Goal: Transaction & Acquisition: Purchase product/service

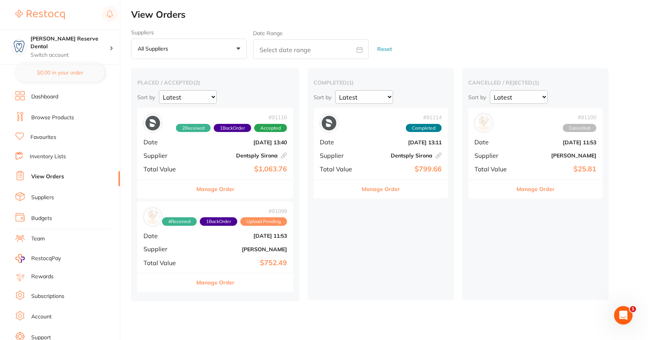
click at [59, 117] on link "Browse Products" at bounding box center [52, 118] width 43 height 8
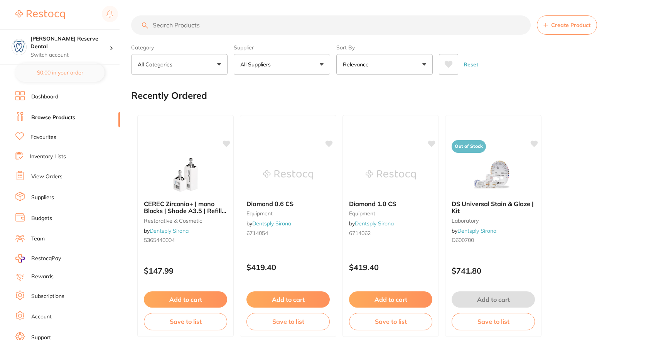
click at [192, 25] on input "search" at bounding box center [331, 24] width 400 height 19
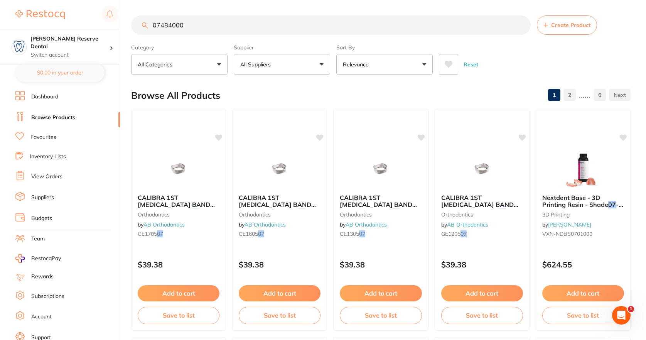
type input "07484000"
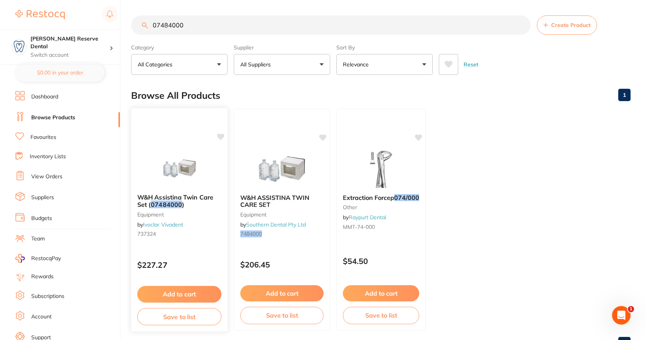
click at [179, 291] on button "Add to cart" at bounding box center [179, 294] width 84 height 17
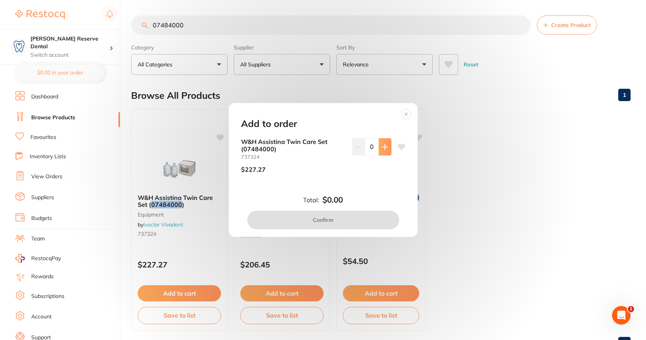
click at [382, 145] on icon at bounding box center [385, 147] width 6 height 6
type input "1"
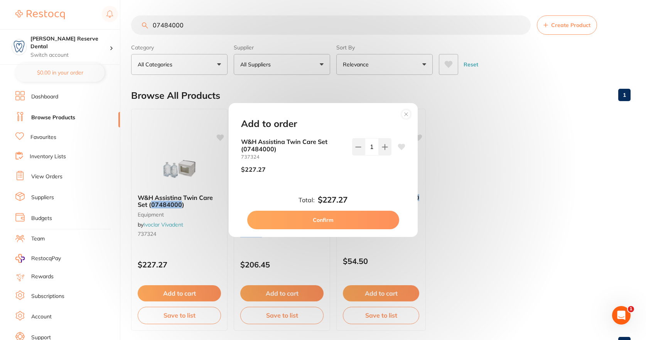
click at [325, 220] on button "Confirm" at bounding box center [323, 220] width 152 height 19
checkbox input "false"
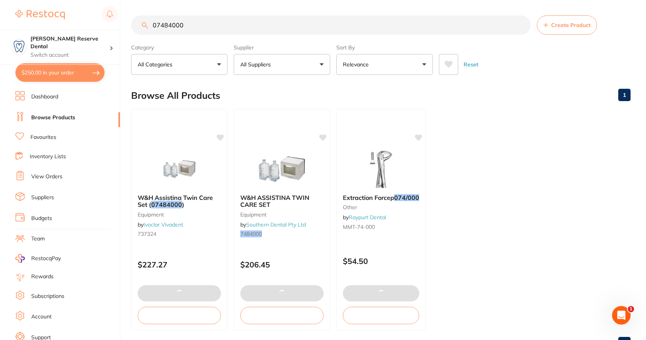
type textarea "Please rush order I need on [DATE] pleaseeeeee."
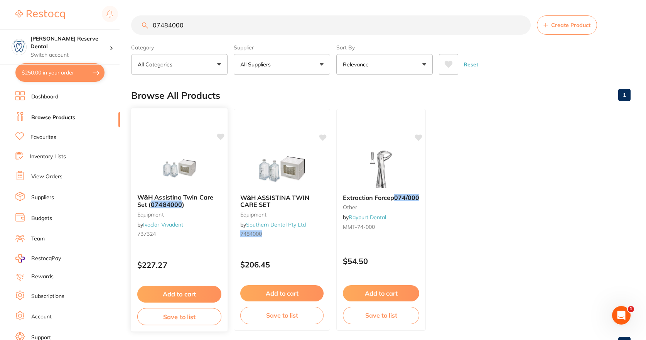
click at [223, 136] on icon at bounding box center [220, 137] width 7 height 7
drag, startPoint x: 195, startPoint y: 26, endPoint x: 134, endPoint y: 24, distance: 60.6
click at [134, 24] on input "07484000" at bounding box center [331, 24] width 400 height 19
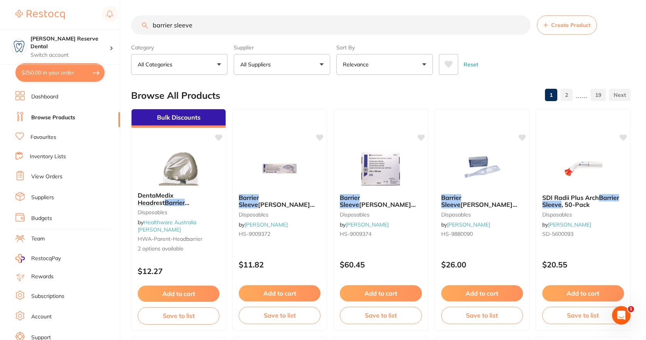
type input "barrier sleeve"
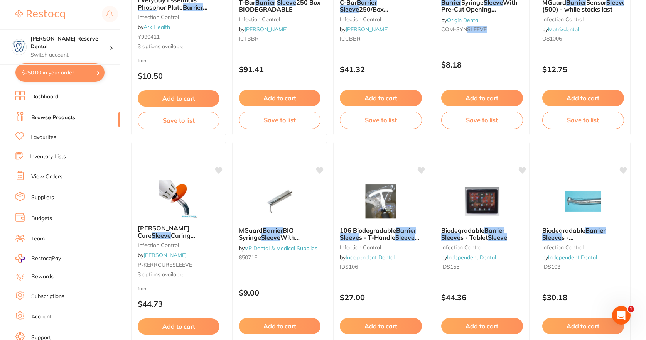
scroll to position [888, 0]
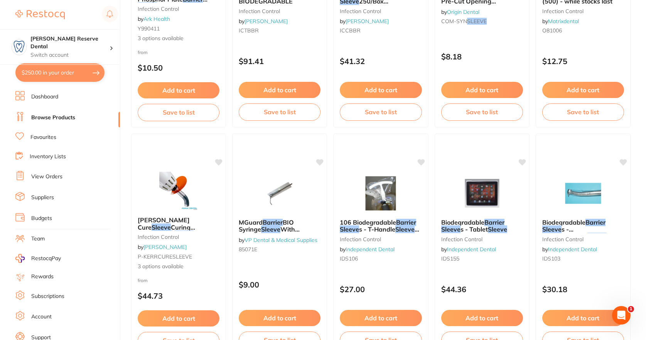
drag, startPoint x: 404, startPoint y: 250, endPoint x: 129, endPoint y: 246, distance: 274.4
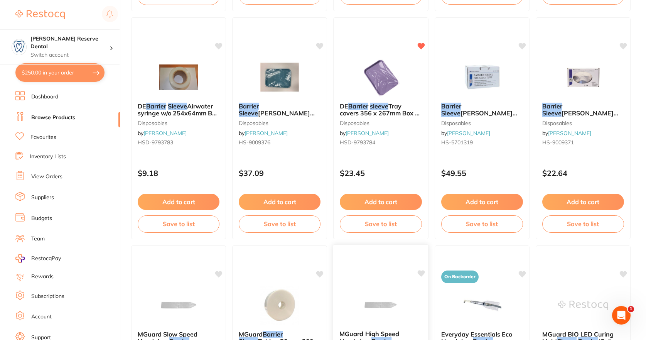
scroll to position [309, 0]
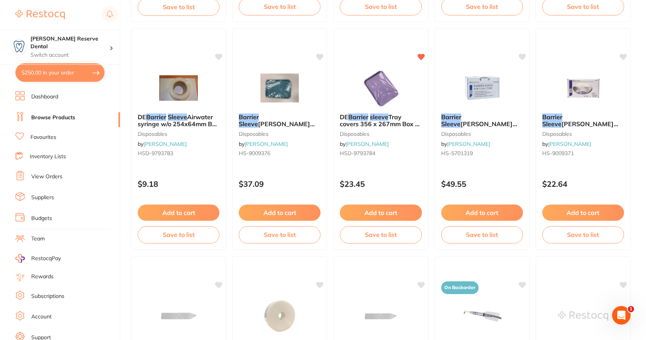
click at [382, 213] on button "Add to cart" at bounding box center [381, 213] width 82 height 16
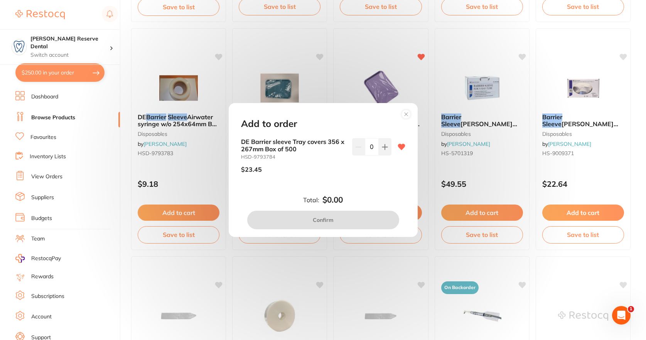
scroll to position [0, 0]
click at [382, 145] on icon at bounding box center [385, 147] width 6 height 6
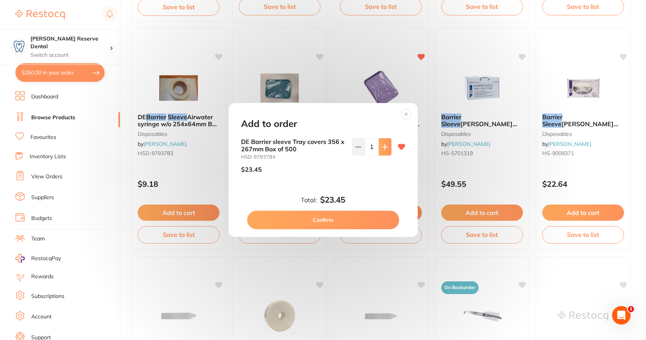
click at [382, 145] on icon at bounding box center [385, 147] width 6 height 6
type input "2"
click at [330, 223] on button "Confirm" at bounding box center [323, 220] width 152 height 19
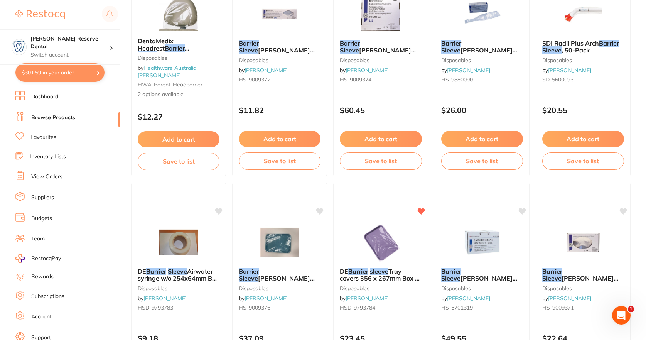
scroll to position [77, 0]
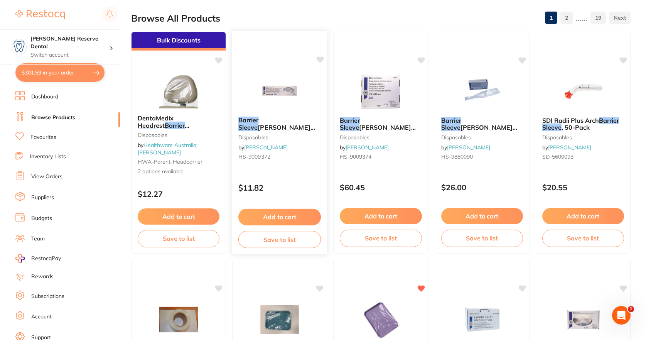
click at [318, 58] on icon at bounding box center [320, 59] width 7 height 7
click at [621, 308] on div "Open Intercom Messenger" at bounding box center [620, 313] width 25 height 25
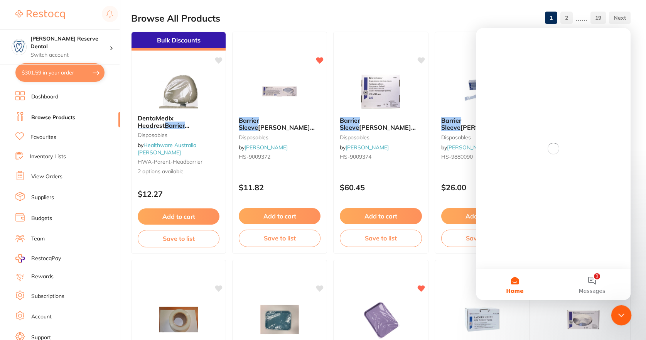
scroll to position [0, 0]
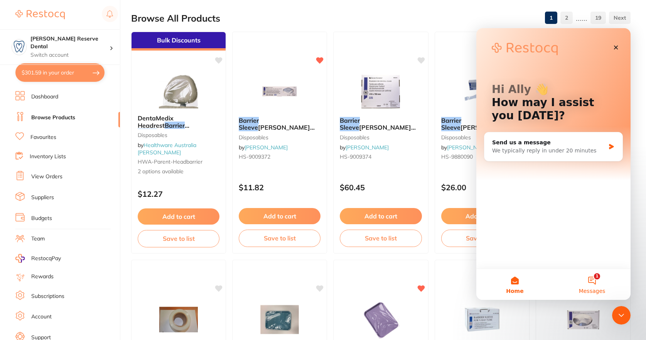
click at [592, 277] on button "1 Messages" at bounding box center [592, 284] width 77 height 31
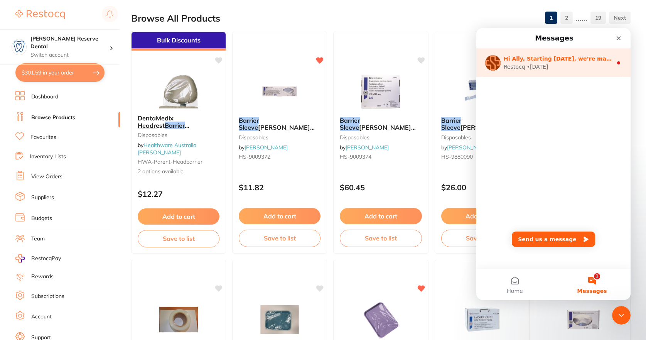
click at [563, 69] on div "Restocq • [DATE]" at bounding box center [558, 67] width 109 height 8
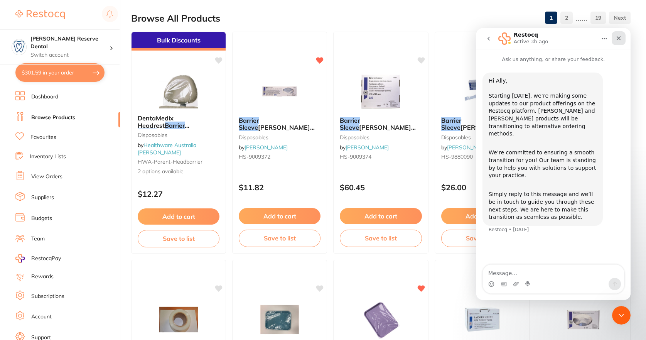
click at [620, 39] on icon "Close" at bounding box center [619, 38] width 4 height 4
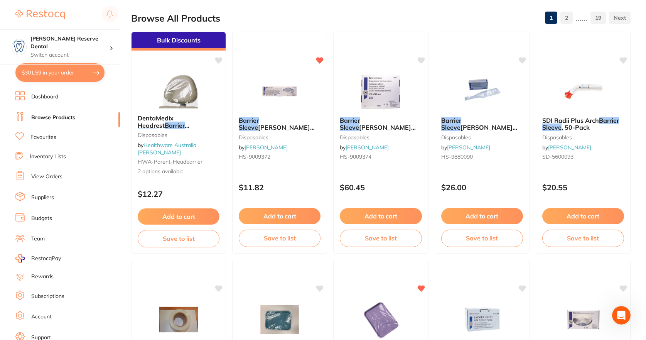
click at [85, 73] on button "$301.59 in your order" at bounding box center [59, 72] width 89 height 19
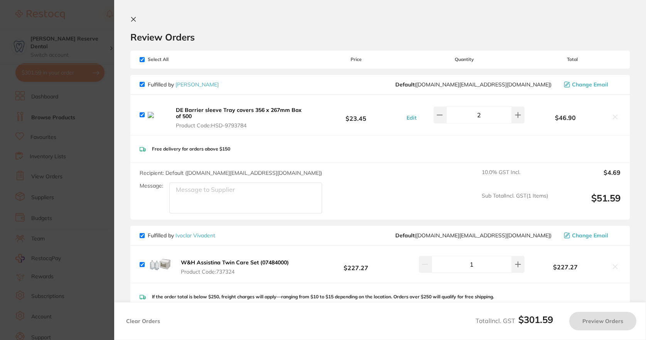
checkbox input "true"
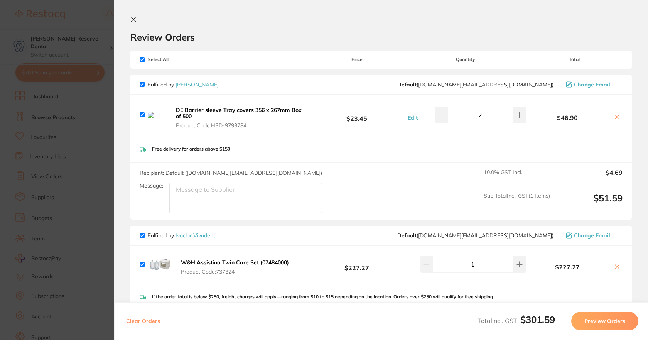
click at [618, 114] on icon at bounding box center [617, 117] width 6 height 6
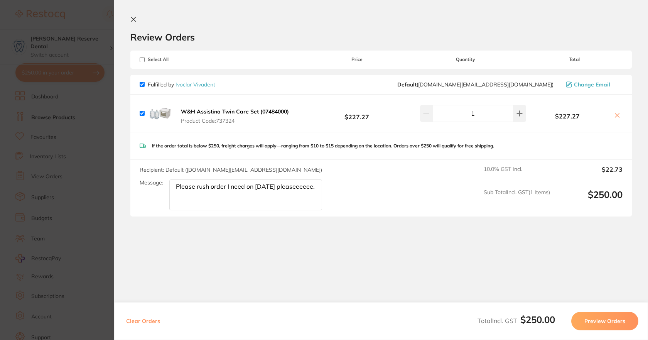
checkbox input "true"
click at [134, 17] on icon at bounding box center [133, 19] width 6 height 6
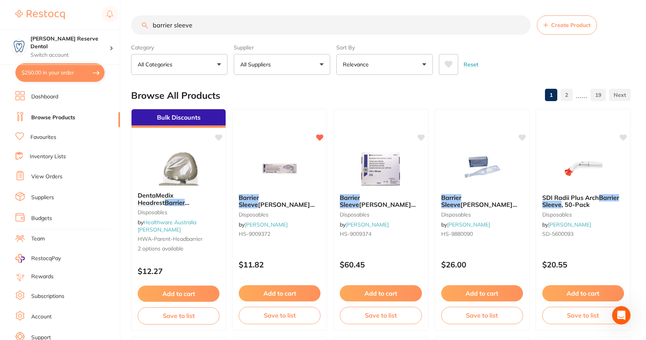
click at [52, 69] on button "$250.00 in your order" at bounding box center [59, 72] width 89 height 19
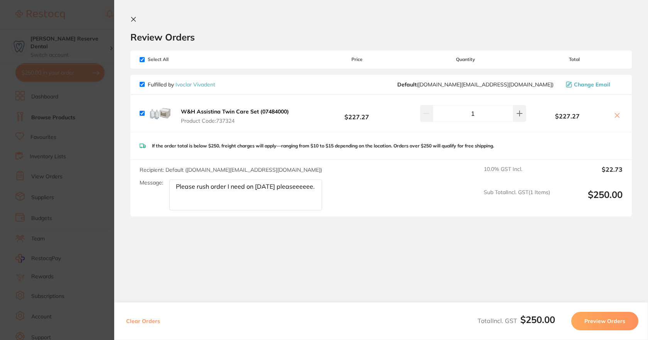
drag, startPoint x: 289, startPoint y: 111, endPoint x: 208, endPoint y: 113, distance: 81.1
click at [205, 110] on button "W&H Assistina Twin Care Set (07484000) Product Code: 737324" at bounding box center [235, 116] width 113 height 16
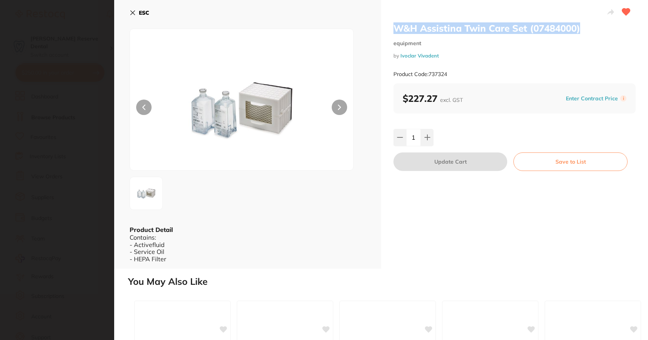
drag, startPoint x: 580, startPoint y: 29, endPoint x: 396, endPoint y: 29, distance: 184.5
click at [396, 29] on h2 "W&H Assistina Twin Care Set (07484000)" at bounding box center [515, 28] width 242 height 12
copy h2 "W&H Assistina Twin Care Set (07484000)"
click at [134, 10] on icon at bounding box center [133, 13] width 6 height 6
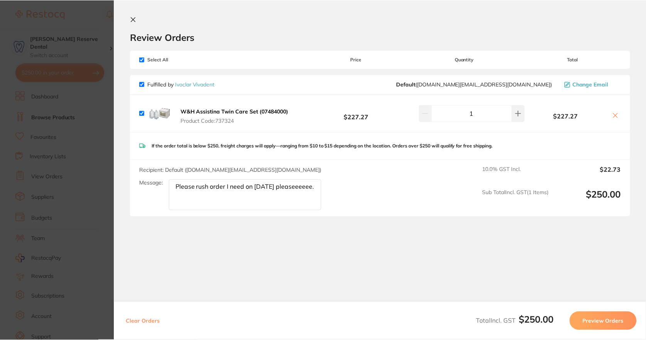
scroll to position [0, 0]
drag, startPoint x: 314, startPoint y: 187, endPoint x: 164, endPoint y: 188, distance: 150.5
click at [164, 188] on div "Message: Please rush order I need on [DATE] pleaseeeeee." at bounding box center [234, 194] width 189 height 31
drag, startPoint x: 131, startPoint y: 18, endPoint x: 244, endPoint y: 134, distance: 161.6
click at [132, 18] on icon at bounding box center [133, 19] width 6 height 6
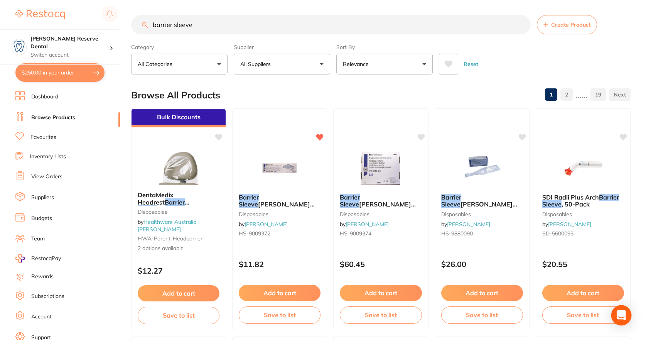
click at [620, 311] on icon "Open Intercom Messenger" at bounding box center [621, 315] width 9 height 10
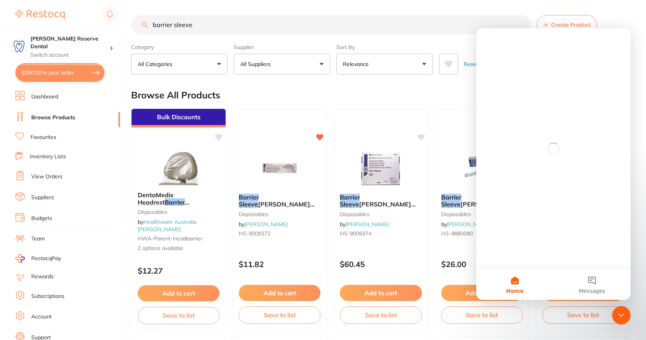
scroll to position [0, 0]
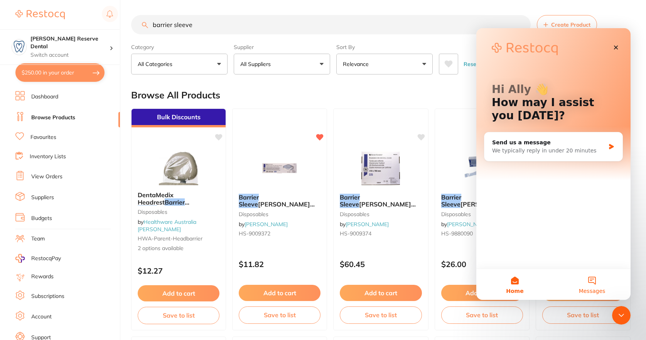
click at [598, 282] on button "Messages" at bounding box center [592, 284] width 77 height 31
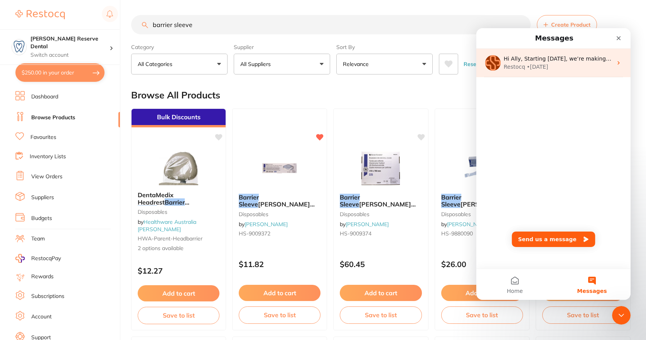
click at [555, 66] on div "Restocq • [DATE]" at bounding box center [558, 67] width 109 height 8
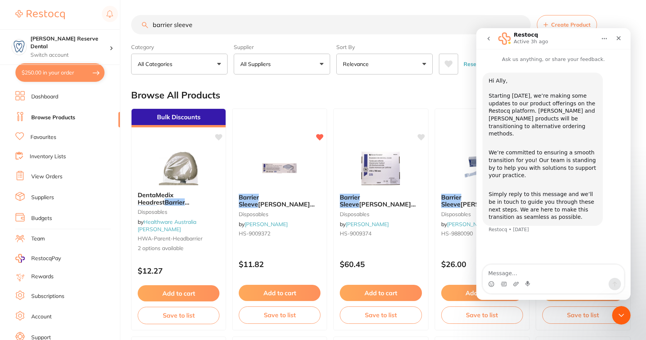
click at [487, 39] on icon "go back" at bounding box center [489, 39] width 6 height 6
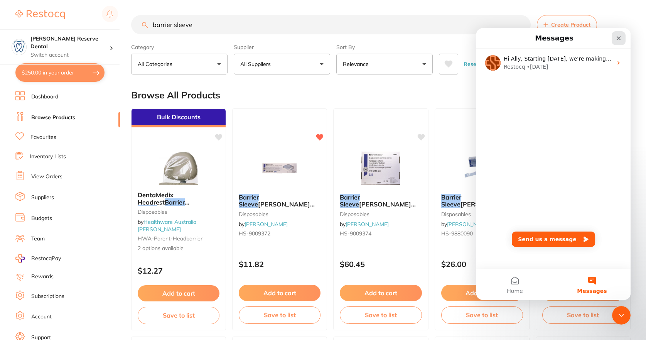
click at [618, 38] on icon "Close" at bounding box center [619, 38] width 4 height 4
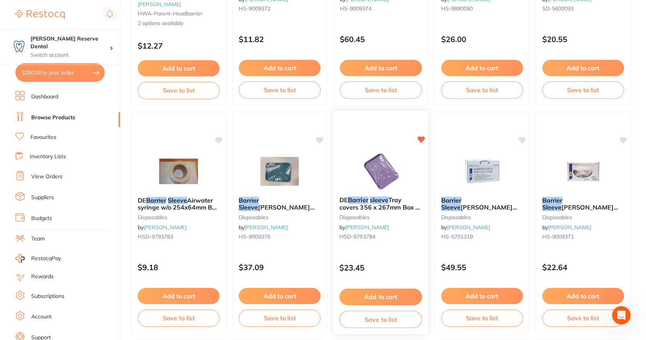
scroll to position [232, 0]
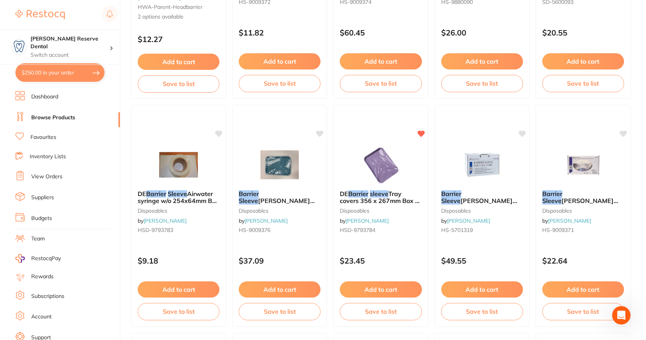
click at [370, 289] on button "Add to cart" at bounding box center [381, 289] width 82 height 16
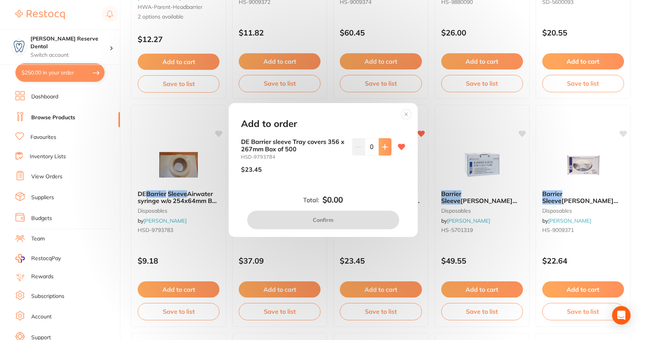
click at [384, 141] on button at bounding box center [385, 146] width 13 height 17
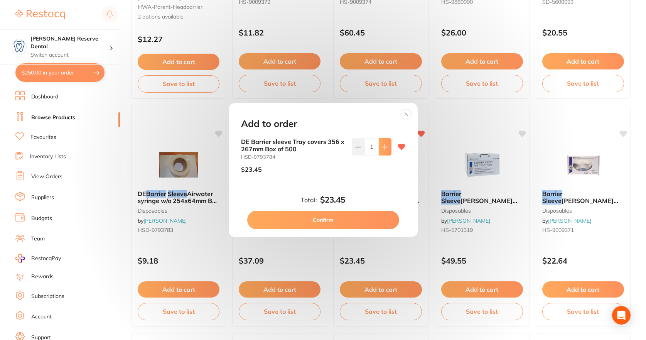
click at [385, 148] on icon at bounding box center [385, 147] width 6 height 6
type input "2"
click at [330, 214] on button "Confirm" at bounding box center [323, 220] width 152 height 19
checkbox input "false"
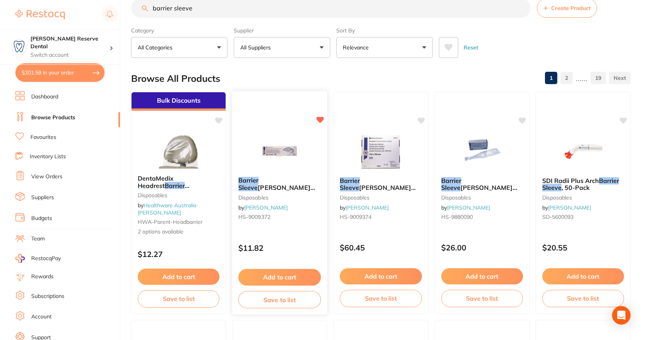
scroll to position [0, 0]
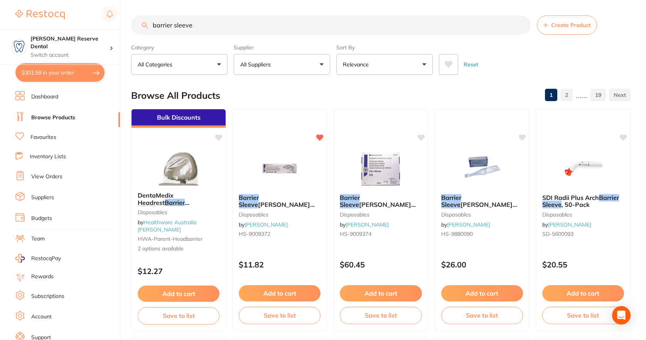
drag, startPoint x: 267, startPoint y: 23, endPoint x: 56, endPoint y: 20, distance: 211.9
click at [56, 20] on div "$301.59 [PERSON_NAME] Reserve Dental Switch account [PERSON_NAME] Reserve Denta…" at bounding box center [323, 170] width 646 height 340
type input "etch"
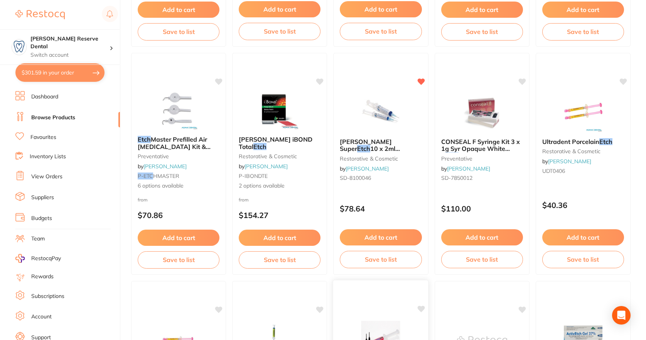
scroll to position [270, 0]
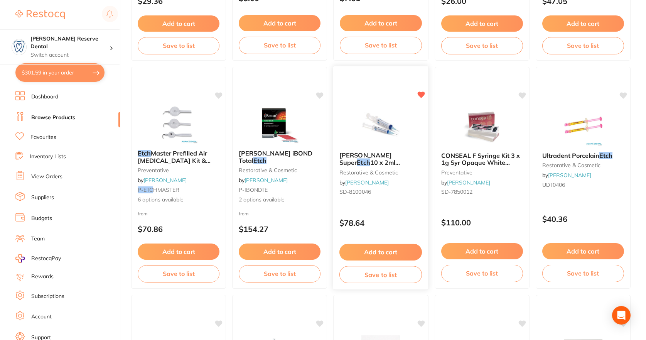
click at [377, 253] on button "Add to cart" at bounding box center [381, 252] width 83 height 17
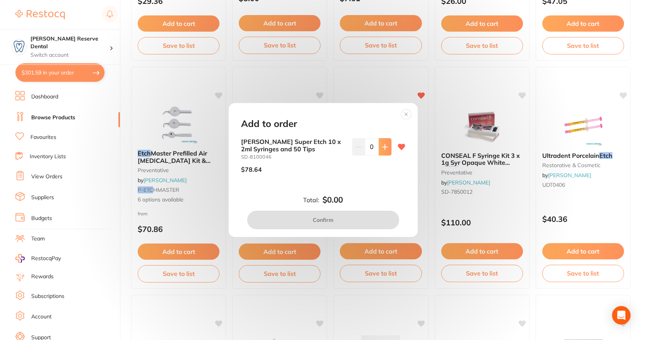
click at [389, 147] on button at bounding box center [385, 146] width 13 height 17
type input "1"
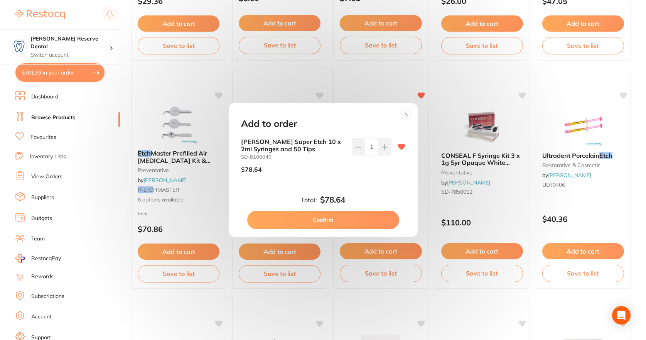
click at [328, 217] on button "Confirm" at bounding box center [323, 220] width 152 height 19
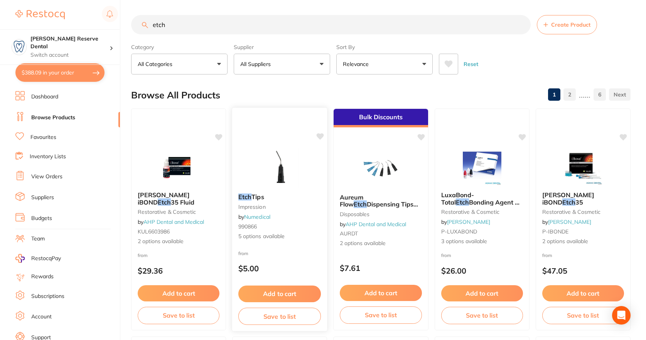
scroll to position [0, 0]
drag, startPoint x: 141, startPoint y: 25, endPoint x: 135, endPoint y: 25, distance: 6.2
click at [135, 25] on input "etch" at bounding box center [331, 24] width 400 height 19
type input "a2 flow"
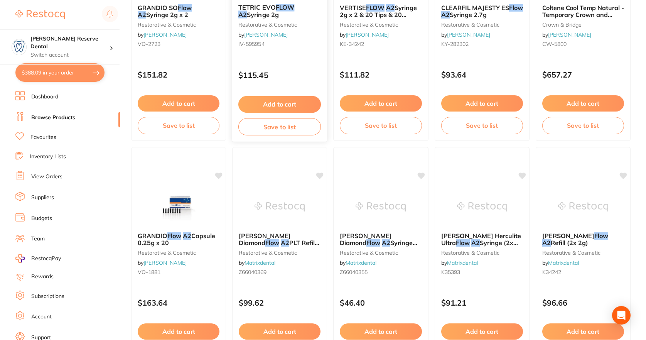
scroll to position [502, 0]
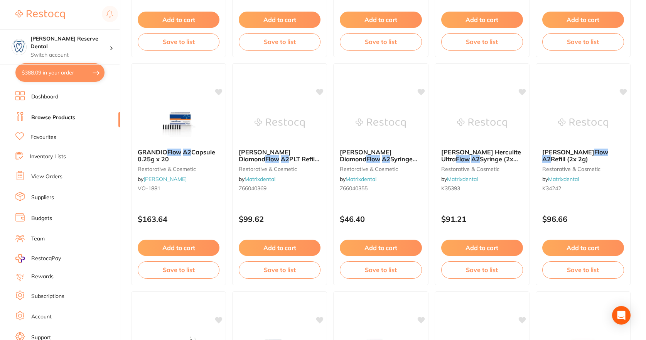
click at [41, 138] on link "Favourites" at bounding box center [43, 138] width 26 height 8
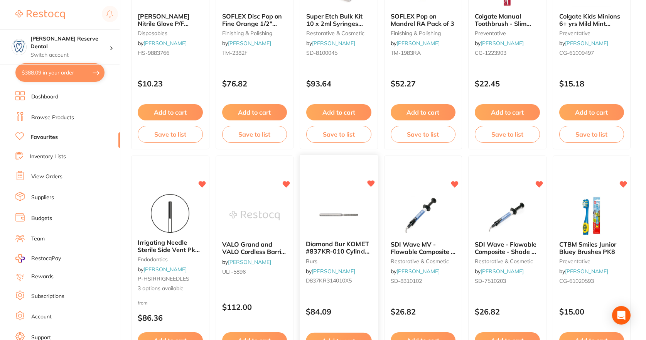
scroll to position [1312, 0]
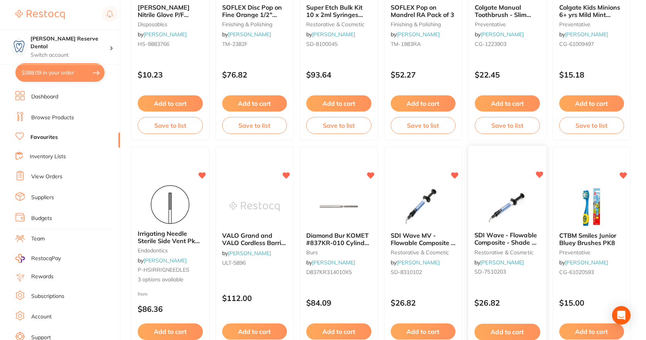
click at [512, 325] on button "Add to cart" at bounding box center [508, 332] width 66 height 17
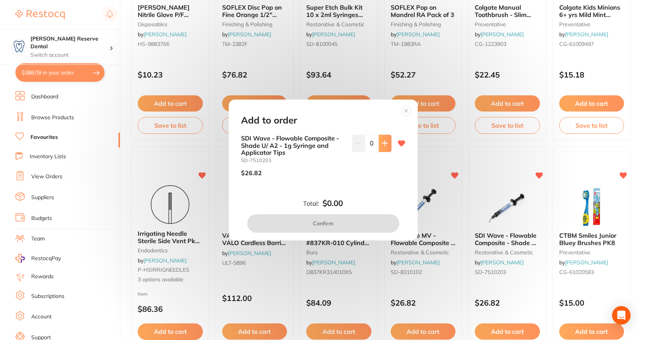
click at [382, 142] on icon at bounding box center [385, 143] width 6 height 6
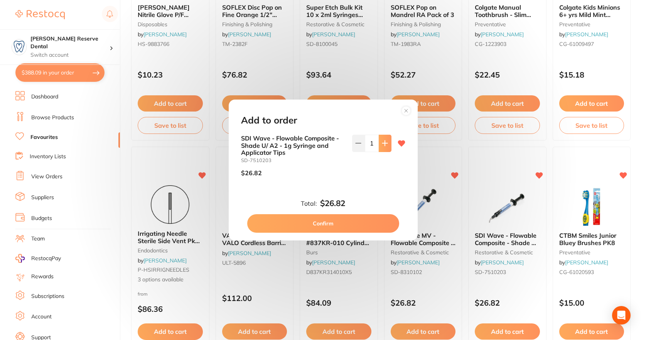
click at [382, 142] on icon at bounding box center [385, 143] width 6 height 6
type input "3"
click at [342, 223] on button "Confirm" at bounding box center [323, 223] width 152 height 19
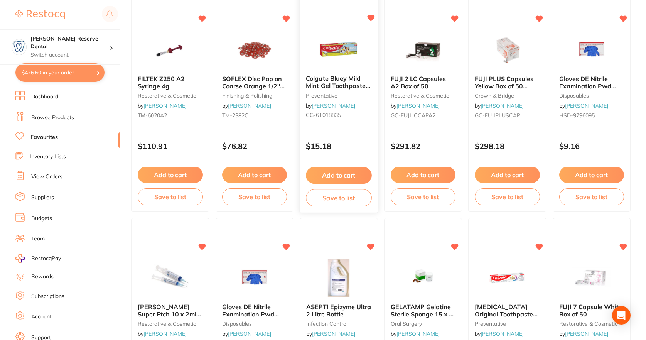
scroll to position [0, 0]
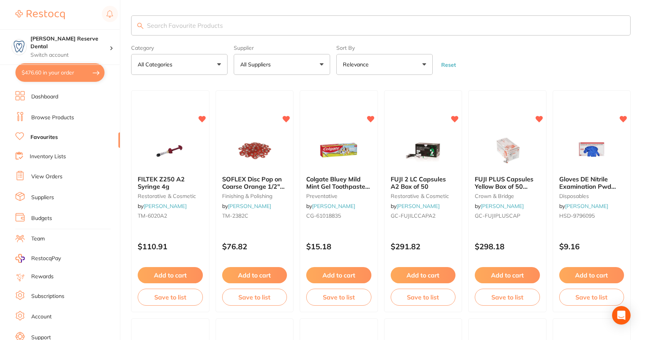
click at [236, 24] on input "search" at bounding box center [381, 25] width 500 height 20
type input "mirror head"
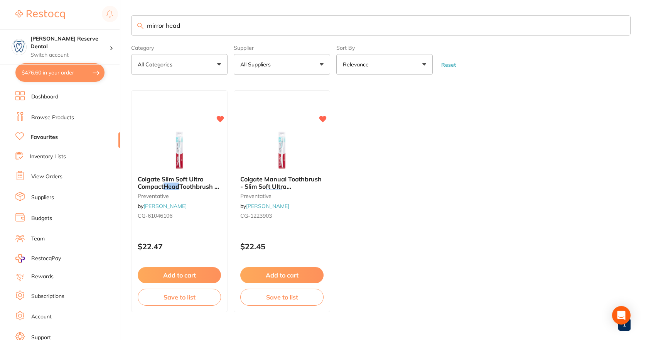
click at [278, 273] on button "Add to cart" at bounding box center [281, 275] width 83 height 16
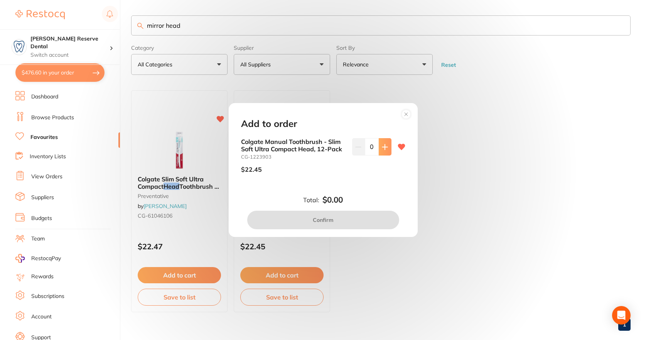
click at [384, 149] on icon at bounding box center [384, 146] width 5 height 5
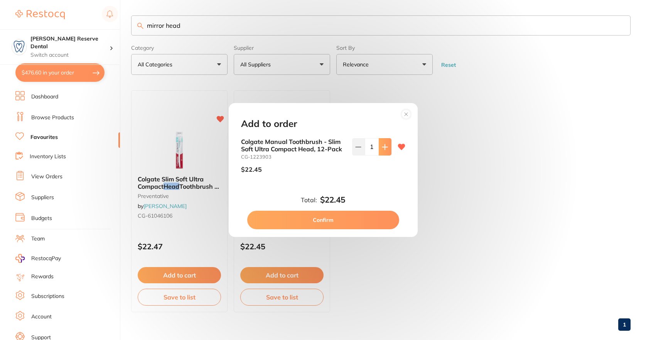
click at [384, 149] on icon at bounding box center [384, 146] width 5 height 5
click at [383, 148] on icon at bounding box center [384, 146] width 5 height 5
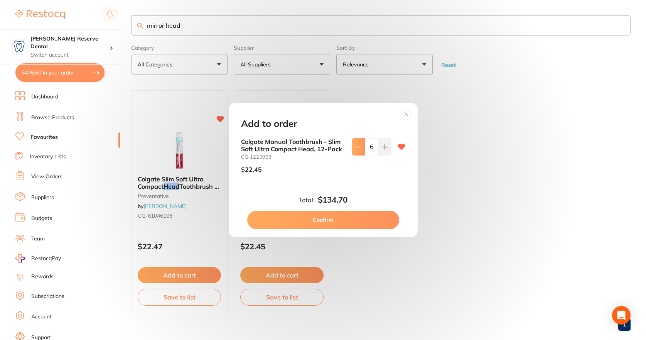
click at [355, 147] on icon at bounding box center [358, 147] width 6 height 6
click at [356, 147] on icon at bounding box center [358, 147] width 5 height 0
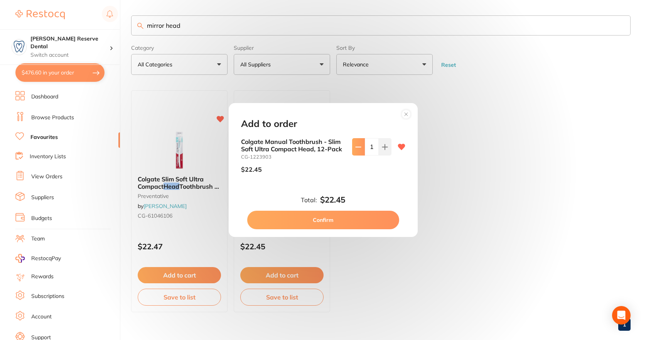
click at [356, 147] on icon at bounding box center [358, 147] width 5 height 0
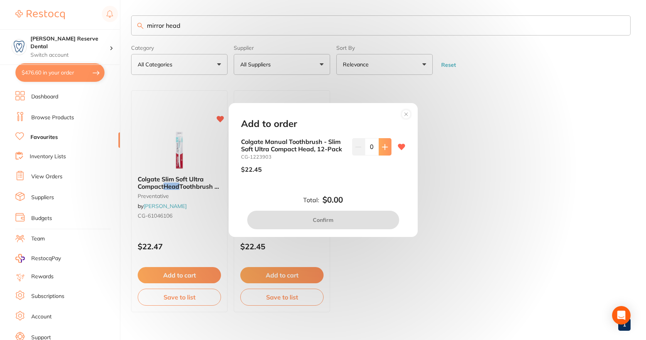
click at [384, 147] on icon at bounding box center [385, 147] width 6 height 6
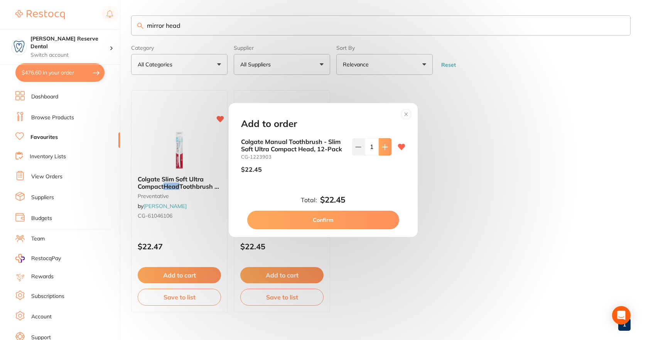
click at [384, 147] on icon at bounding box center [385, 147] width 6 height 6
click at [384, 146] on icon at bounding box center [385, 147] width 6 height 6
type input "4"
click at [324, 223] on button "Confirm" at bounding box center [323, 220] width 152 height 19
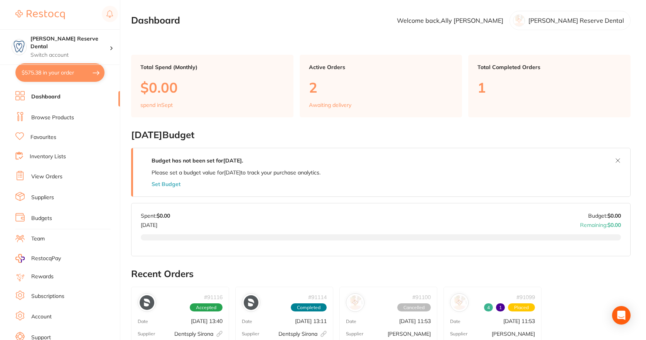
click at [57, 117] on link "Browse Products" at bounding box center [52, 118] width 43 height 8
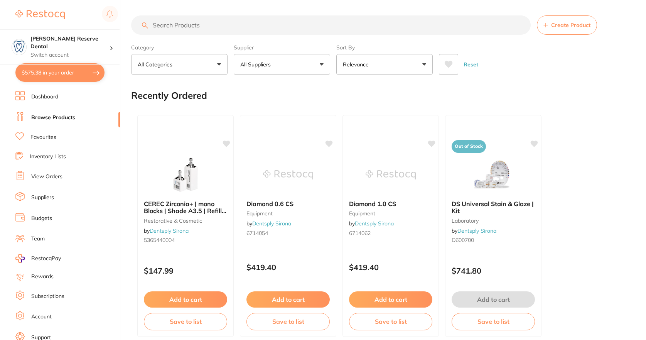
click at [186, 24] on input "search" at bounding box center [331, 24] width 400 height 19
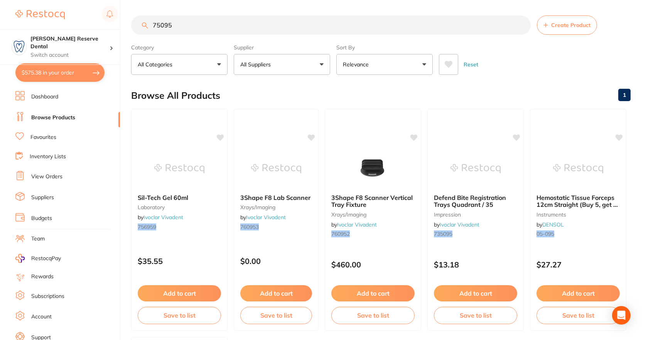
drag, startPoint x: 181, startPoint y: 24, endPoint x: 91, endPoint y: 21, distance: 90.0
click at [98, 24] on div "$575.38 [PERSON_NAME] Reserve Dental Switch account [PERSON_NAME] Reserve Denta…" at bounding box center [323, 170] width 646 height 340
type input "mirror heads"
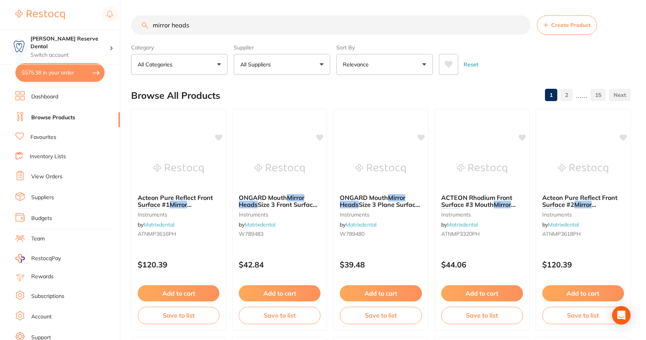
click at [318, 64] on button "All Suppliers" at bounding box center [282, 64] width 96 height 21
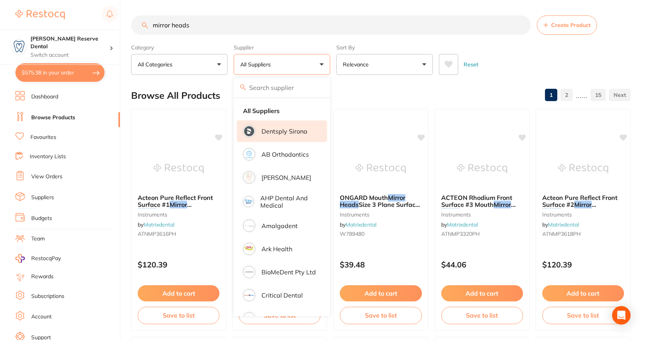
click at [284, 132] on p "Dentsply Sirona" at bounding box center [285, 131] width 46 height 7
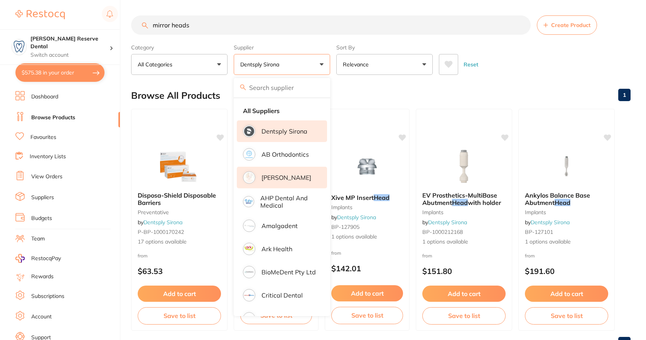
click at [281, 176] on p "[PERSON_NAME]" at bounding box center [287, 177] width 50 height 7
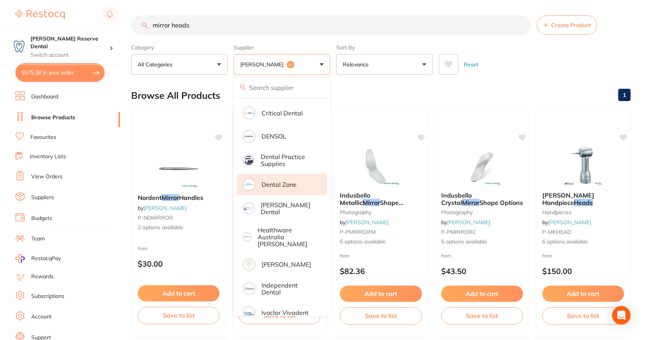
scroll to position [193, 0]
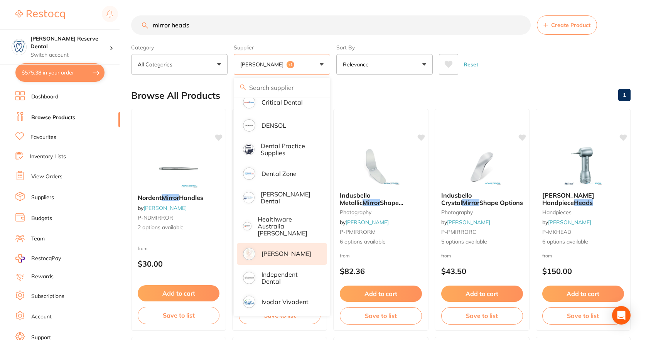
click at [281, 250] on p "[PERSON_NAME]" at bounding box center [287, 253] width 50 height 7
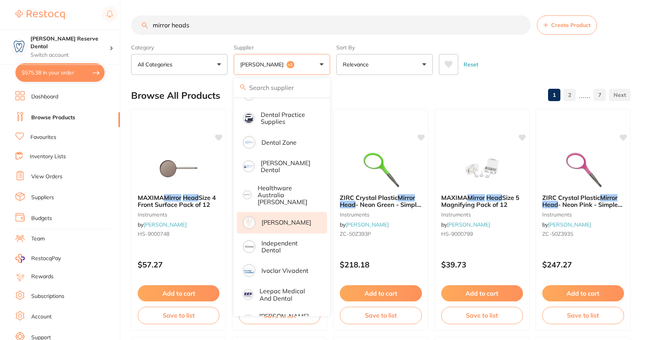
scroll to position [270, 0]
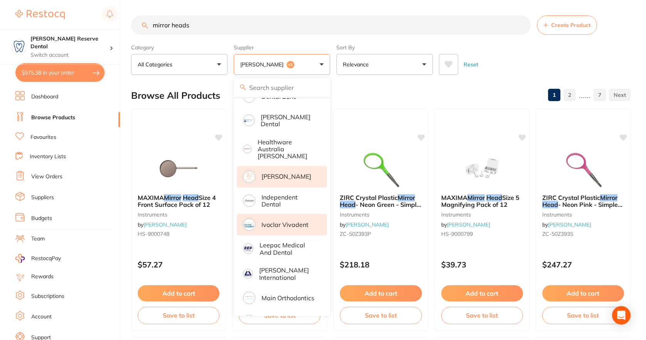
click at [276, 221] on p "Ivoclar Vivadent" at bounding box center [285, 224] width 47 height 7
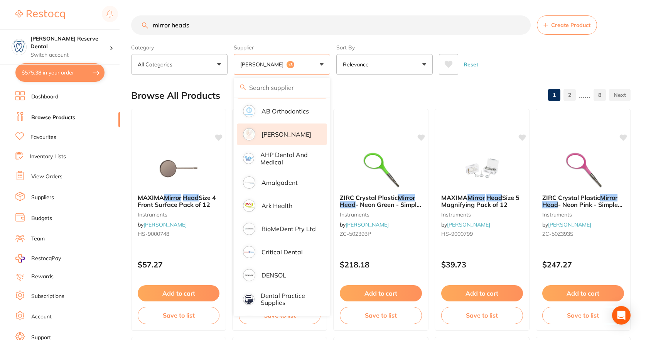
scroll to position [0, 0]
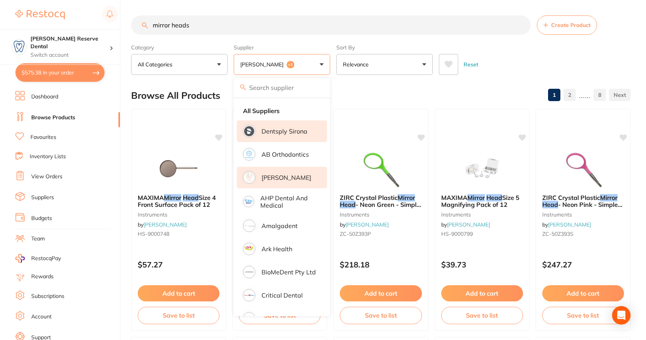
click at [353, 96] on div "Browse All Products 1 2 ...... 8" at bounding box center [381, 96] width 500 height 26
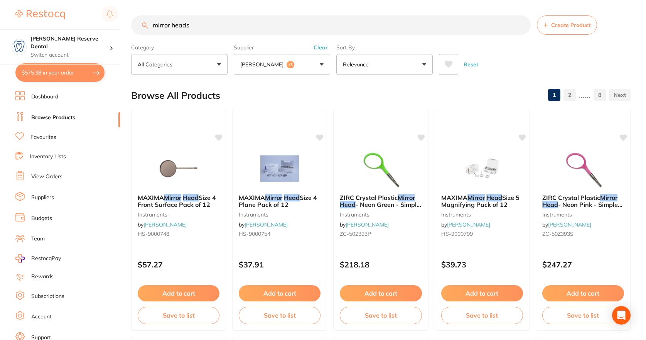
click at [281, 202] on span "Size 4 Plane Pack of 12" at bounding box center [278, 201] width 78 height 15
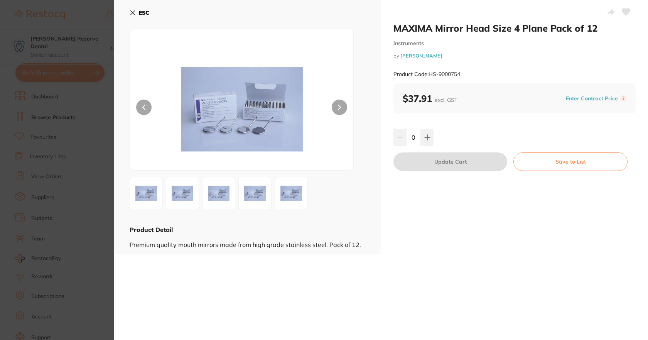
click at [132, 11] on icon at bounding box center [133, 13] width 4 height 4
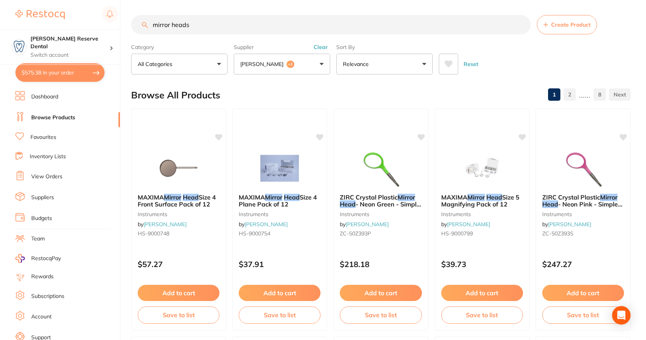
click at [269, 294] on button "Add to cart" at bounding box center [280, 293] width 82 height 16
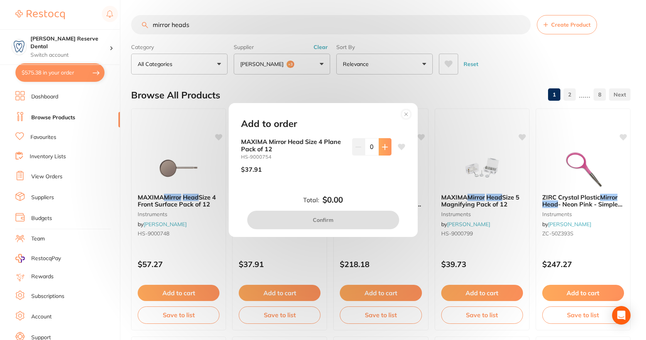
click at [386, 142] on button at bounding box center [385, 146] width 13 height 17
type input "1"
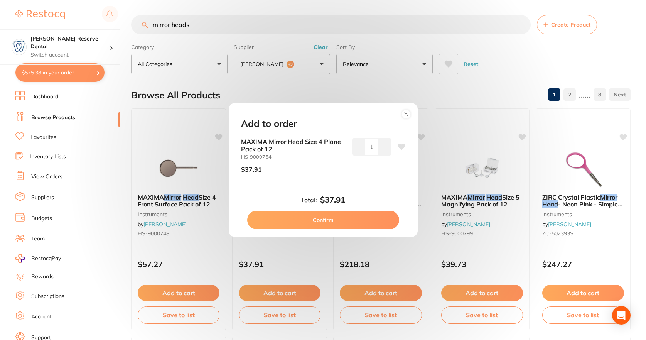
click at [321, 221] on button "Confirm" at bounding box center [323, 220] width 152 height 19
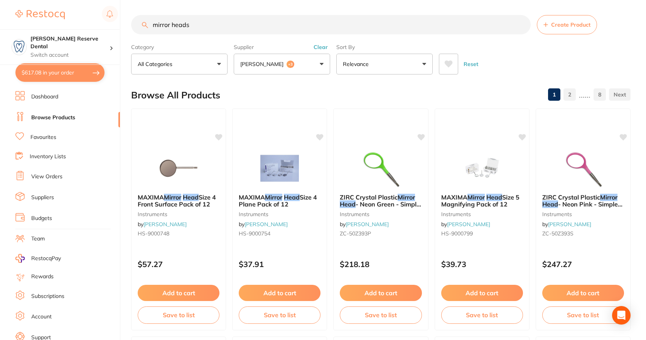
click at [148, 28] on input "mirror heads" at bounding box center [331, 24] width 400 height 19
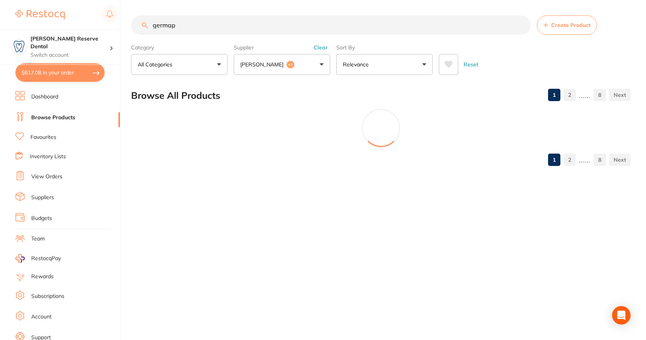
scroll to position [0, 0]
type input "g"
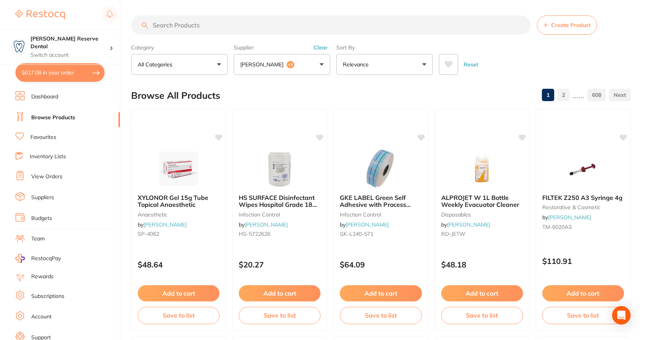
click at [46, 137] on link "Favourites" at bounding box center [43, 138] width 26 height 8
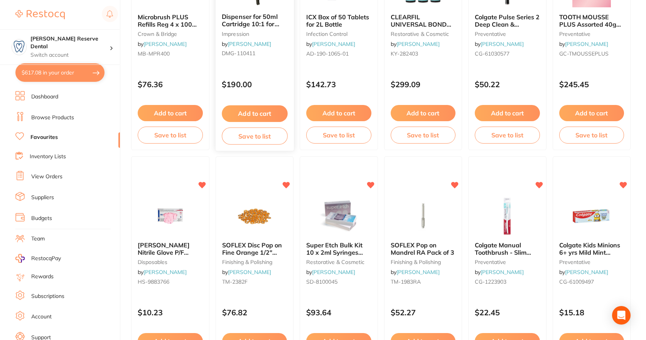
scroll to position [1119, 0]
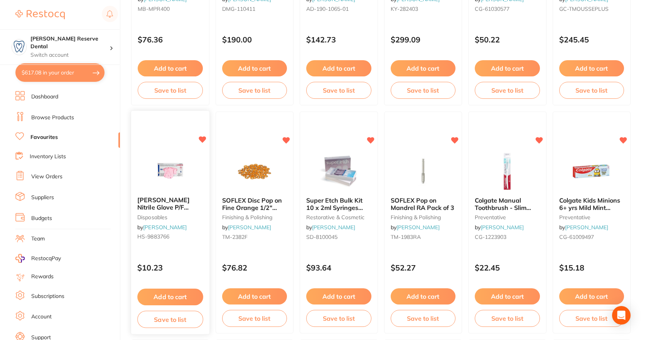
click at [166, 296] on button "Add to cart" at bounding box center [170, 297] width 66 height 17
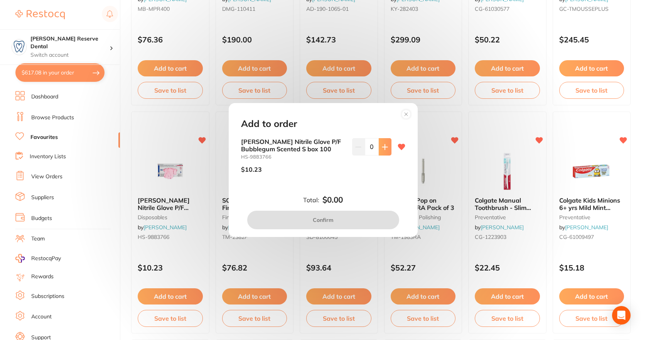
click at [384, 146] on icon at bounding box center [385, 147] width 6 height 6
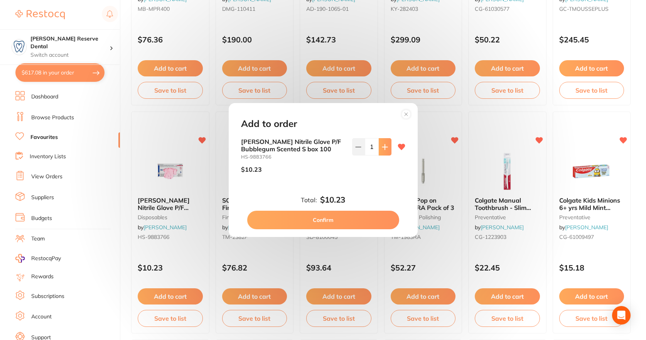
click at [384, 146] on icon at bounding box center [385, 147] width 6 height 6
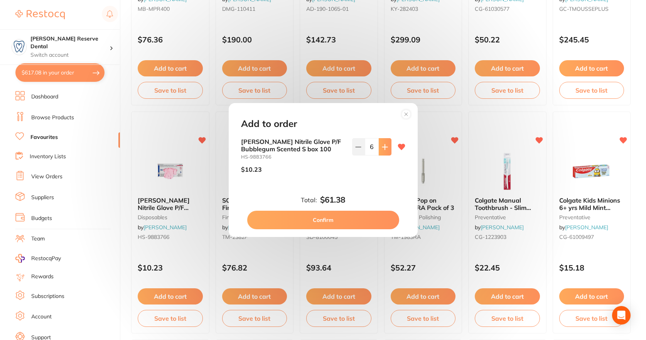
click at [383, 146] on icon at bounding box center [384, 146] width 5 height 5
click at [382, 146] on icon at bounding box center [385, 147] width 6 height 6
click at [372, 145] on input "10" at bounding box center [372, 146] width 14 height 17
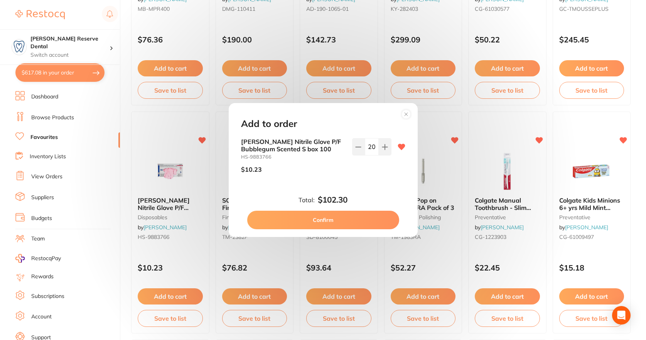
type input "20"
click at [318, 181] on div "[PERSON_NAME] Nitrile Glove P/F Bubblegum Scented S box 100 HS-9883766 $10.23 20" at bounding box center [323, 164] width 183 height 53
click at [311, 216] on button "Confirm" at bounding box center [323, 220] width 152 height 19
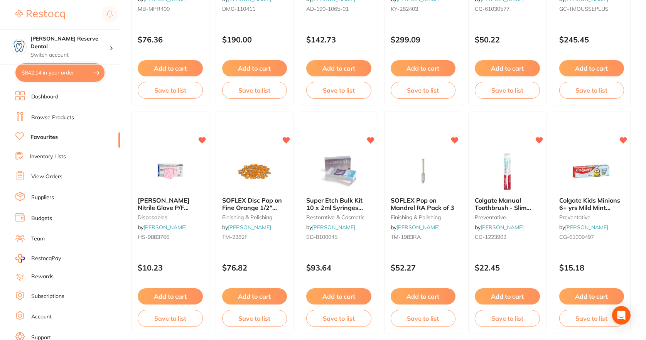
click at [86, 69] on button "$842.14 in your order" at bounding box center [59, 72] width 89 height 19
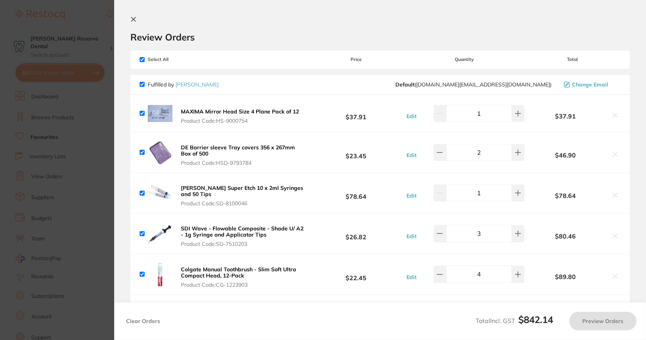
checkbox input "true"
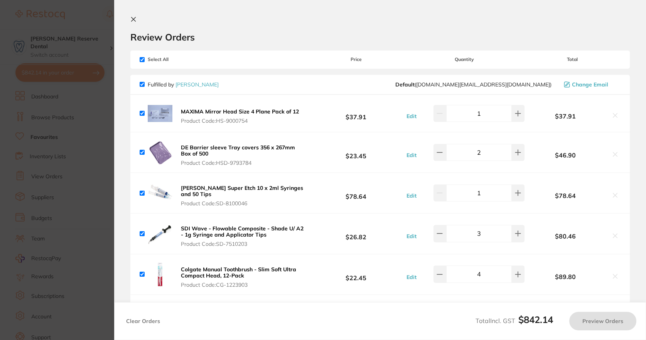
checkbox input "true"
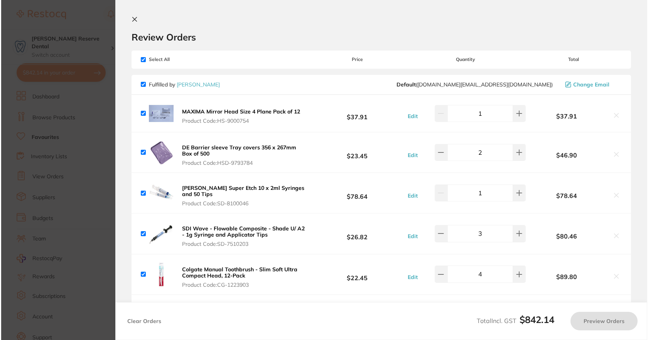
scroll to position [0, 0]
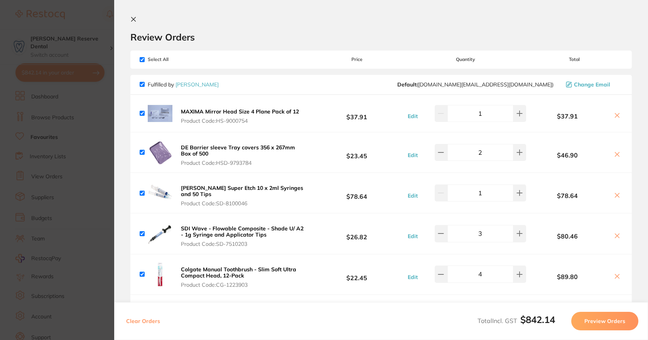
click at [88, 91] on section "Update RRP Set your pre negotiated price for this item. Item Agreed RRP (excl. …" at bounding box center [324, 170] width 648 height 340
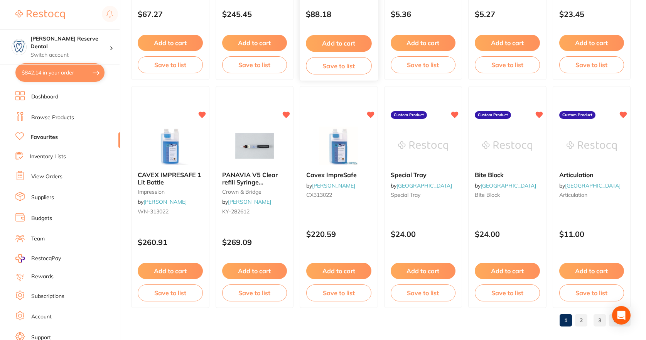
scroll to position [1837, 0]
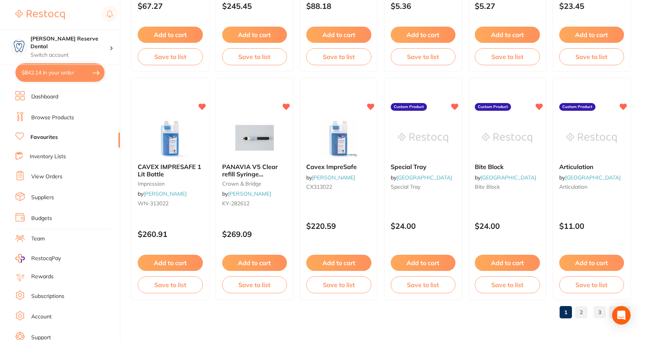
click at [582, 312] on link "2" at bounding box center [581, 311] width 12 height 15
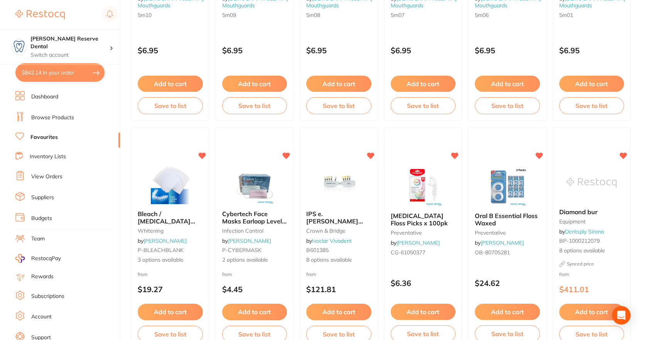
scroll to position [1142, 0]
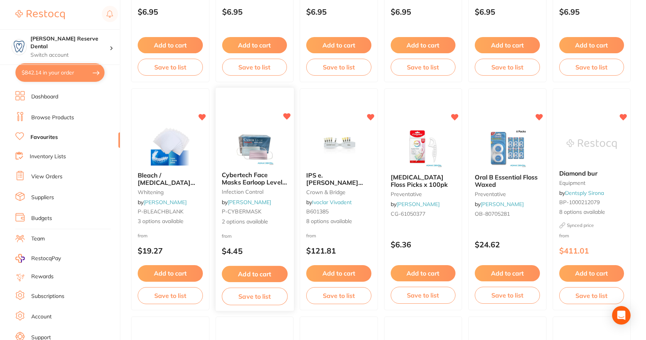
click at [264, 272] on button "Add to cart" at bounding box center [255, 274] width 66 height 17
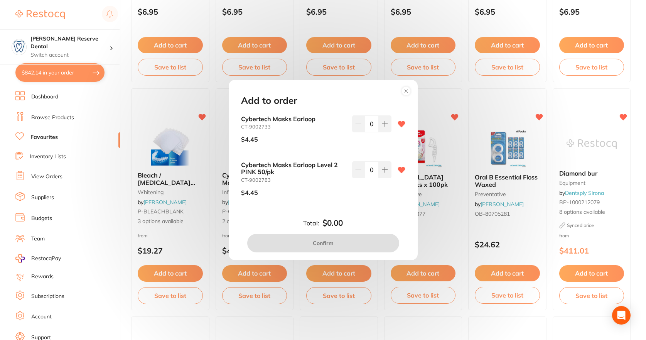
click at [374, 170] on input "0" at bounding box center [372, 169] width 14 height 17
type input "20"
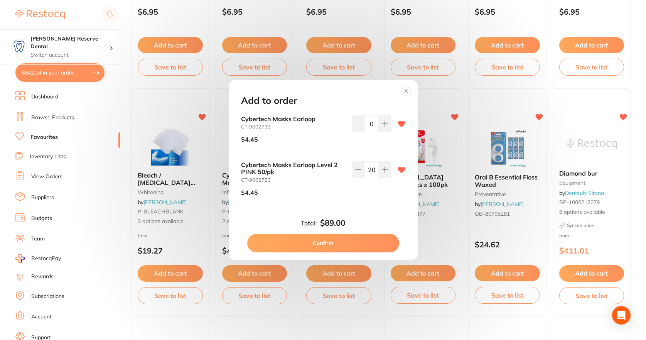
click at [293, 189] on div "$4.45" at bounding box center [293, 192] width 105 height 19
click at [313, 243] on button "Confirm" at bounding box center [323, 243] width 152 height 19
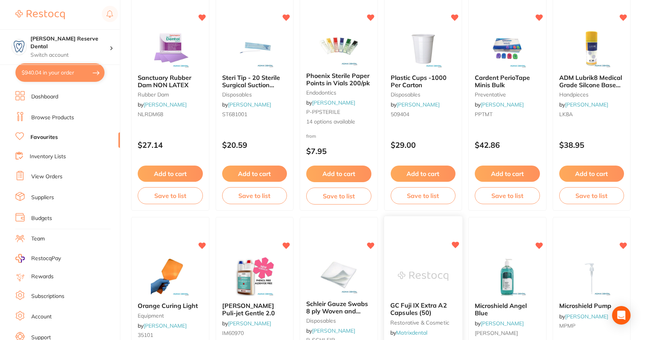
scroll to position [1837, 0]
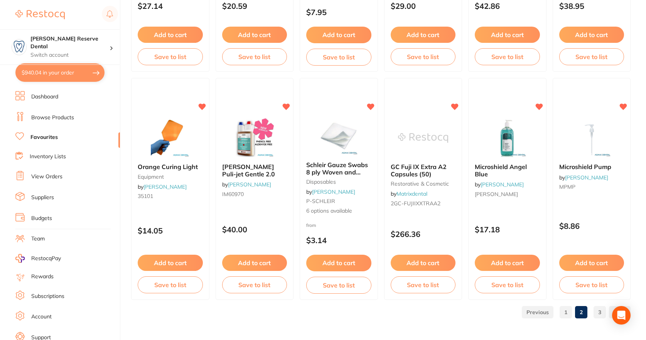
click at [603, 310] on link "3" at bounding box center [600, 311] width 12 height 15
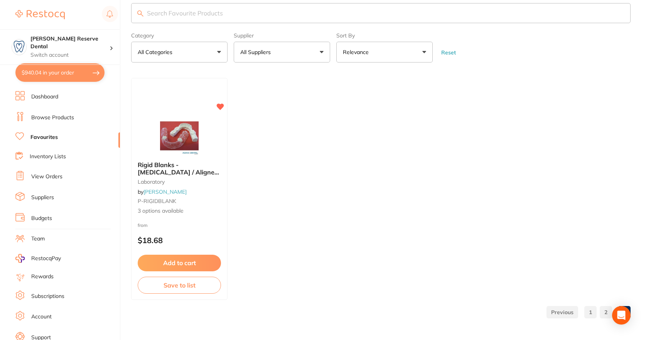
scroll to position [12, 0]
click at [590, 311] on link "1" at bounding box center [591, 311] width 12 height 15
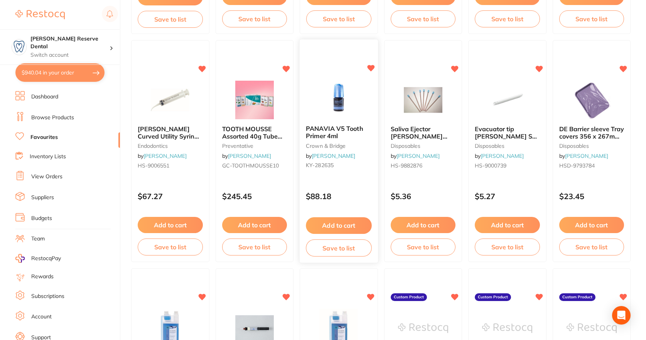
scroll to position [1659, 0]
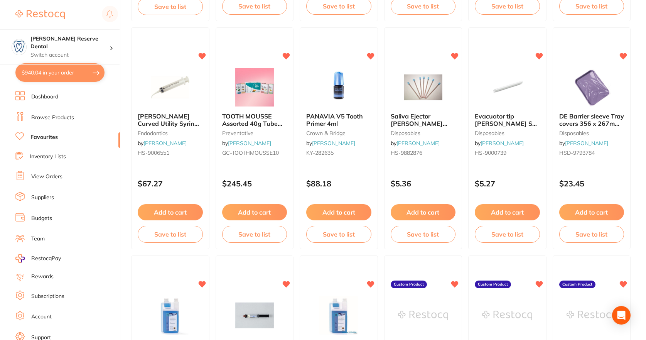
click at [81, 71] on button "$940.04 in your order" at bounding box center [59, 72] width 89 height 19
checkbox input "true"
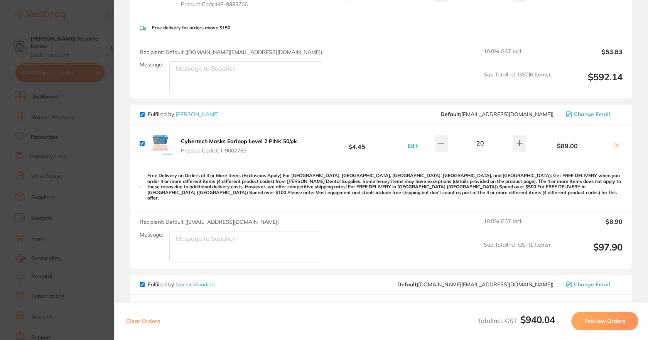
scroll to position [317, 0]
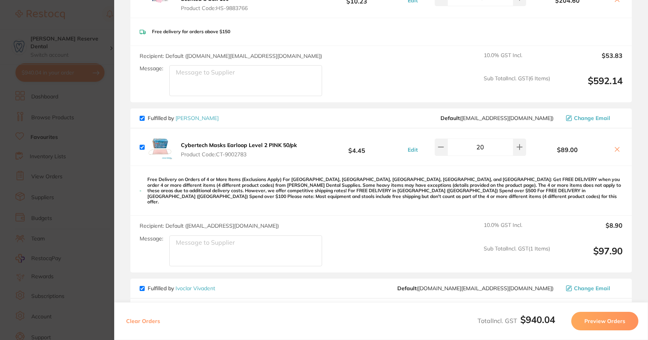
click at [483, 146] on input "20" at bounding box center [481, 147] width 66 height 17
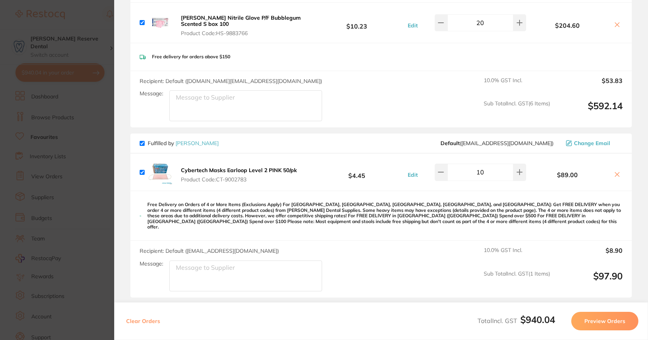
scroll to position [279, 0]
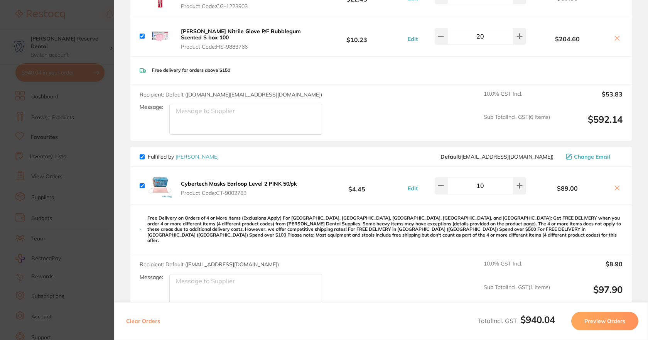
type input "10"
click at [439, 208] on div "Free Delivery on Orders of 4 or More Items (Exclusions Apply) For [GEOGRAPHIC_D…" at bounding box center [381, 230] width 502 height 50
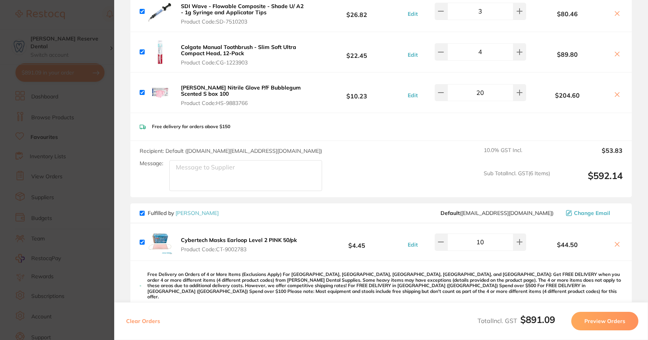
scroll to position [163, 0]
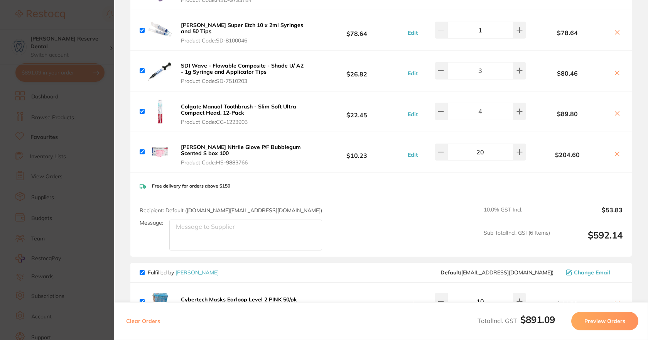
click at [485, 152] on input "20" at bounding box center [481, 152] width 66 height 17
click at [485, 153] on input "20" at bounding box center [481, 152] width 66 height 17
click at [395, 175] on div "Free delivery for orders above $150" at bounding box center [381, 185] width 502 height 27
click at [464, 171] on div "[PERSON_NAME] Nitrile Glove P/F Bubblegum Scented S box 100 Product Code: HS-98…" at bounding box center [381, 152] width 502 height 40
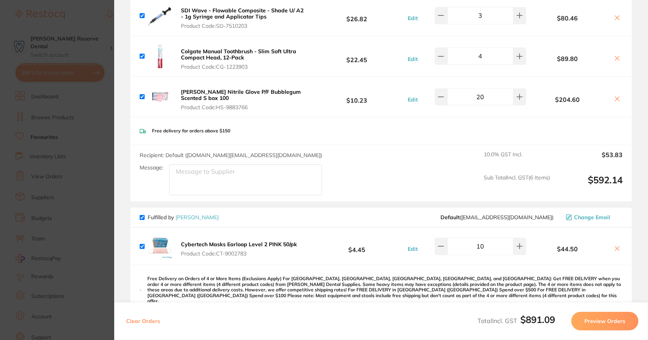
scroll to position [317, 0]
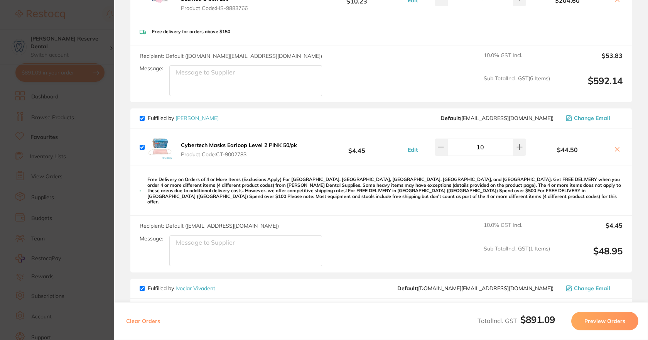
click at [595, 321] on button "Preview Orders" at bounding box center [605, 321] width 67 height 19
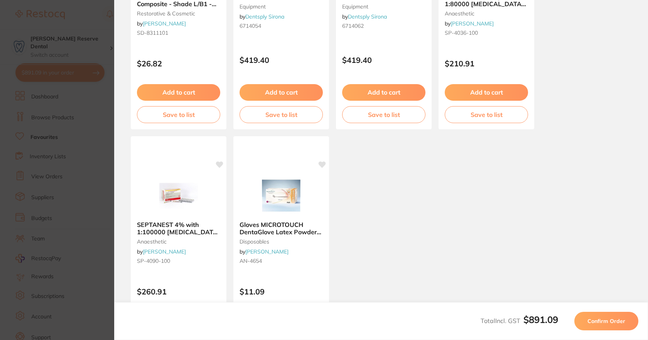
scroll to position [458, 0]
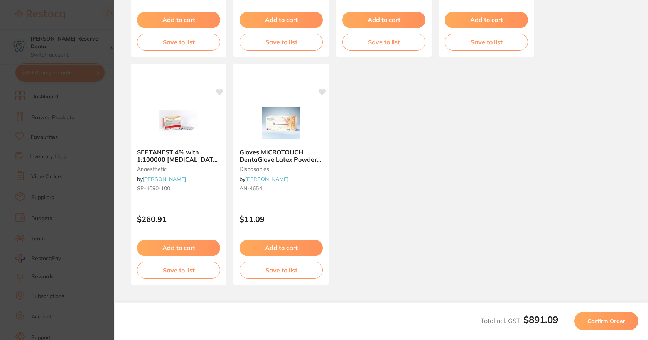
click at [597, 321] on span "Confirm Order" at bounding box center [607, 321] width 38 height 7
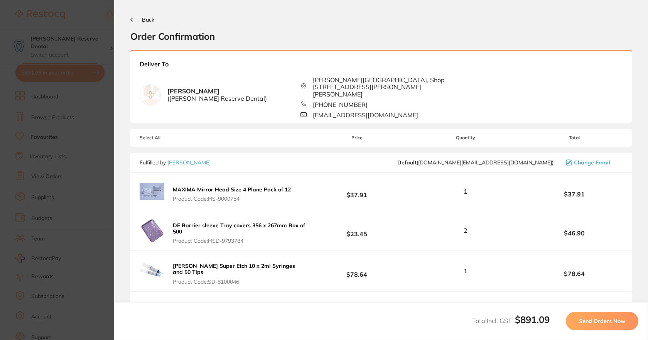
scroll to position [0, 0]
click at [132, 20] on icon at bounding box center [131, 20] width 2 height 4
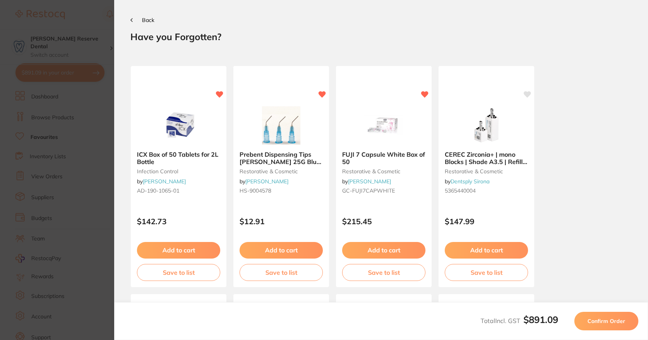
click at [147, 20] on span "Back" at bounding box center [148, 20] width 12 height 7
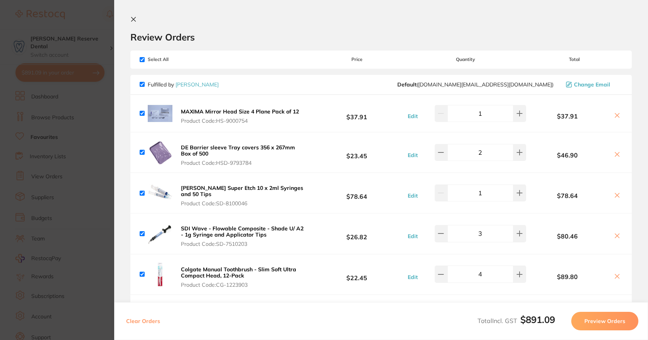
click at [136, 19] on icon at bounding box center [133, 19] width 6 height 6
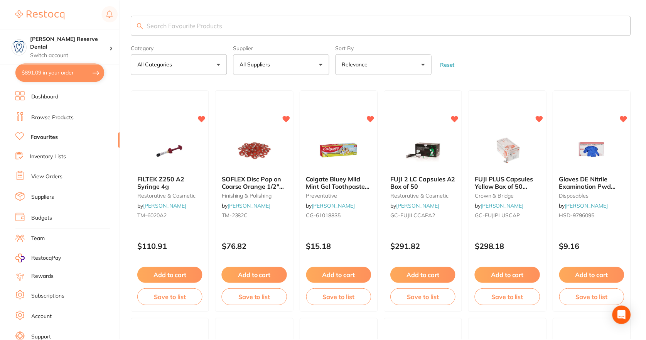
scroll to position [1659, 0]
